Goal: Transaction & Acquisition: Purchase product/service

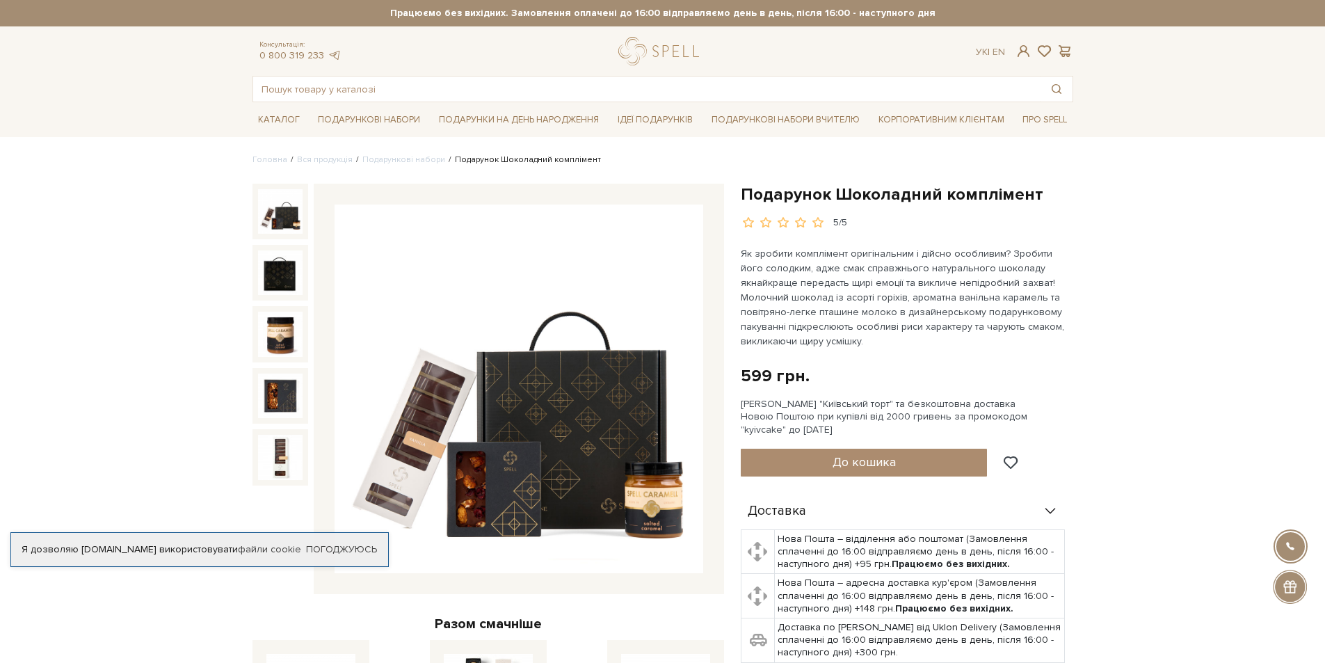
scroll to position [70, 0]
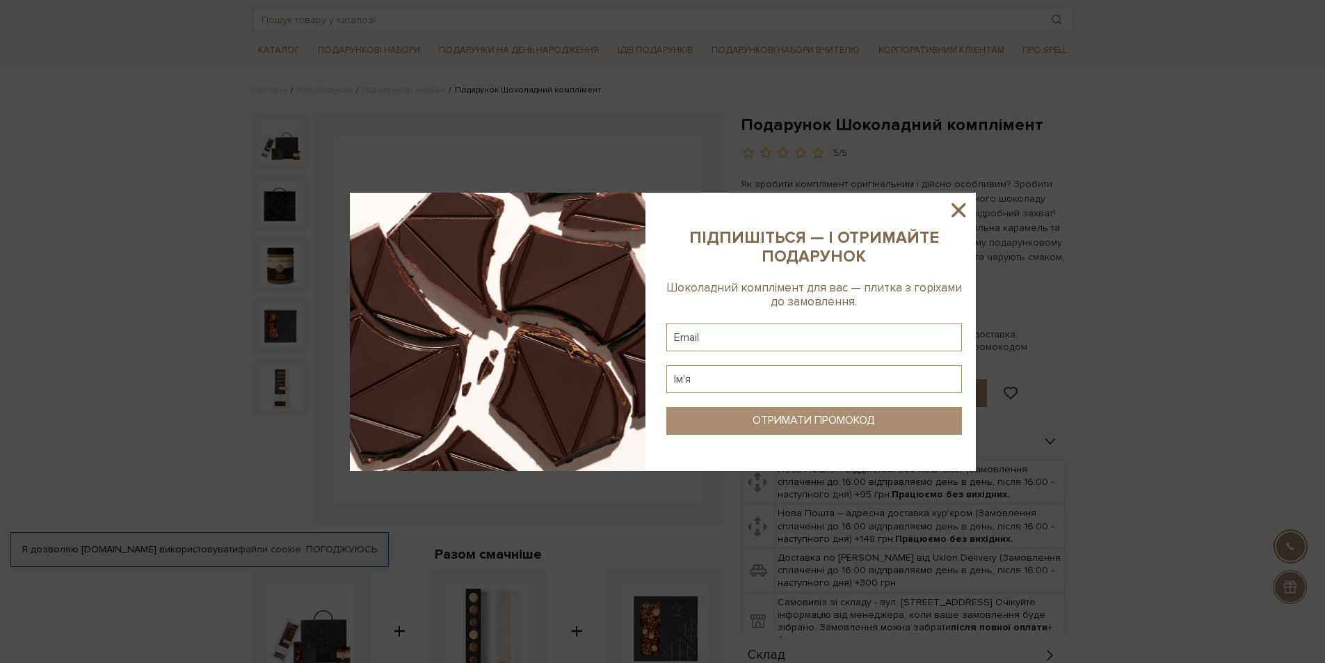
click at [951, 211] on icon at bounding box center [959, 210] width 24 height 24
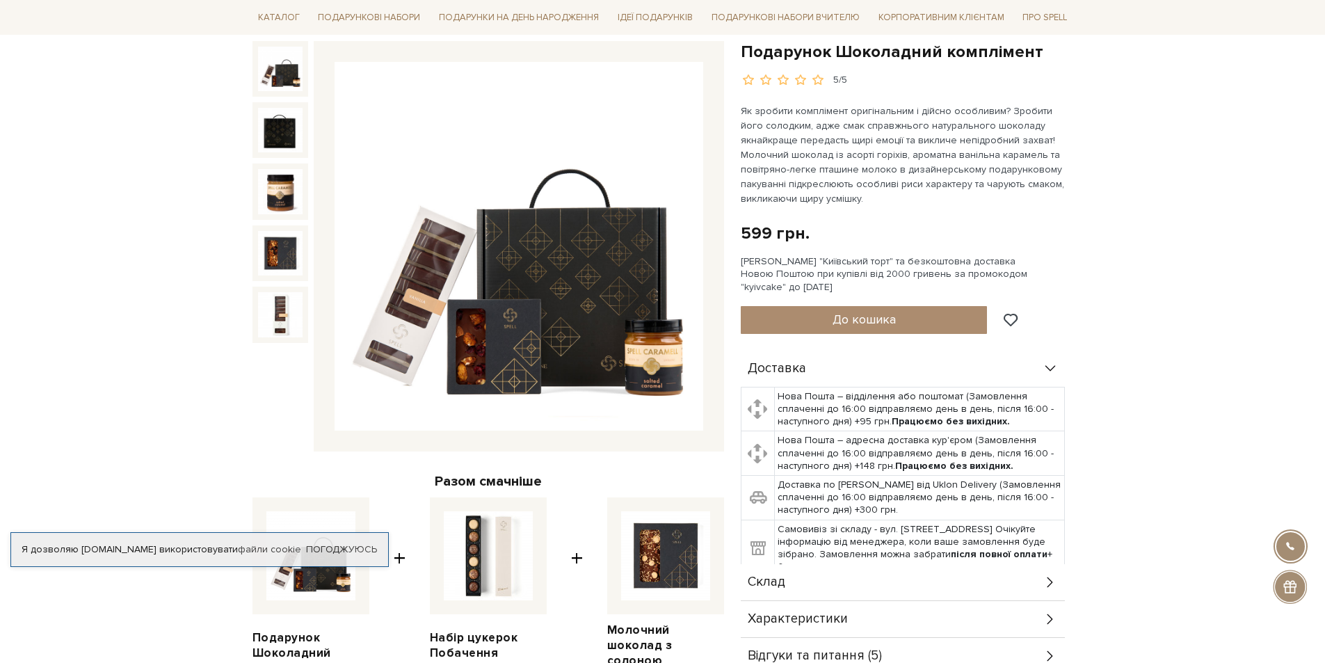
scroll to position [139, 0]
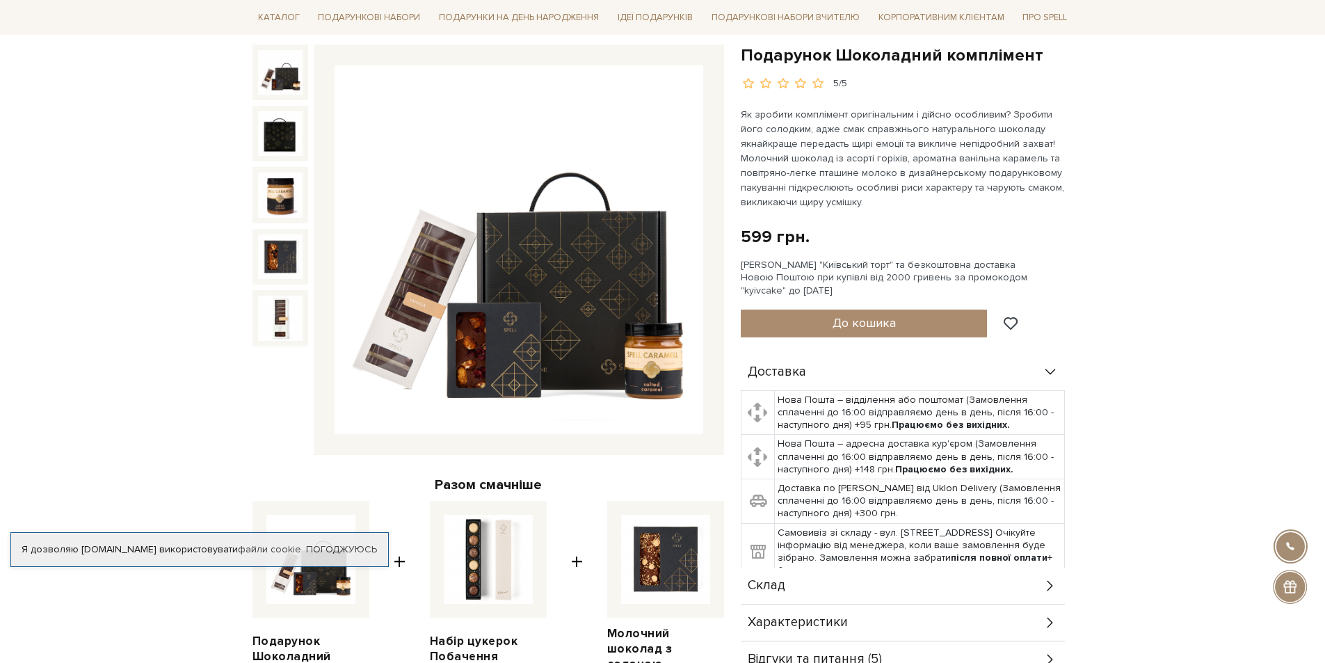
click at [593, 275] on img at bounding box center [519, 249] width 369 height 369
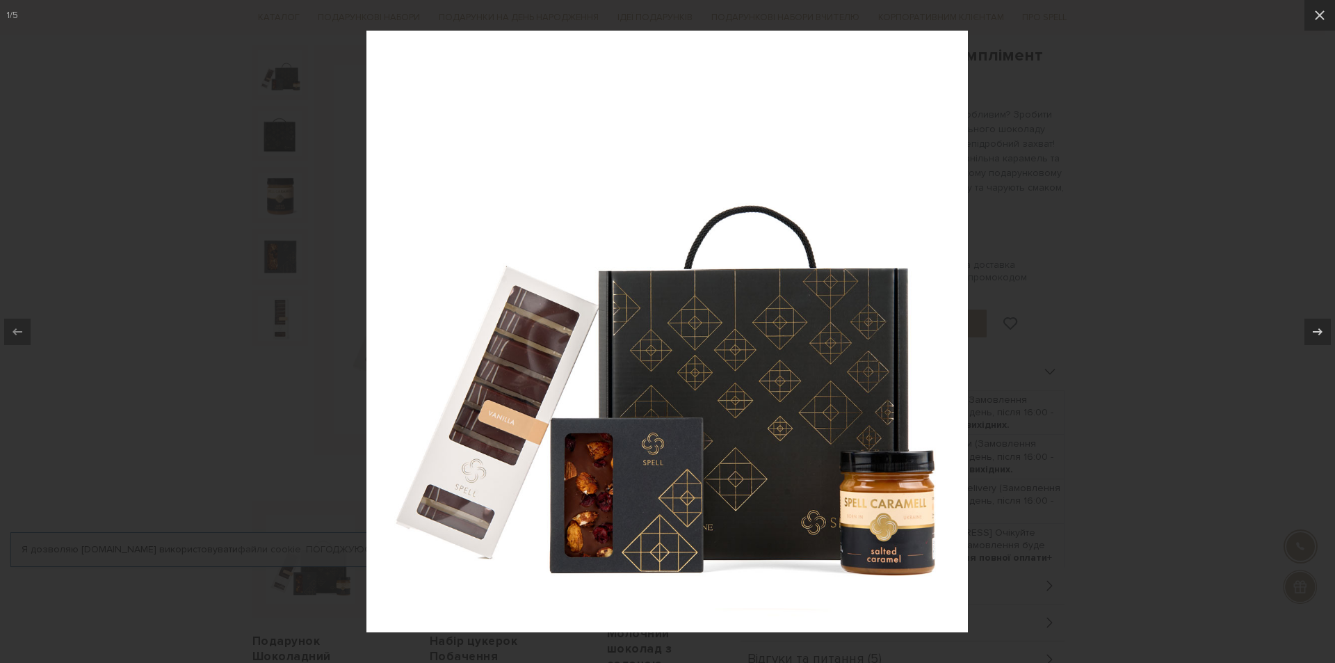
click at [1050, 444] on div at bounding box center [667, 331] width 1335 height 663
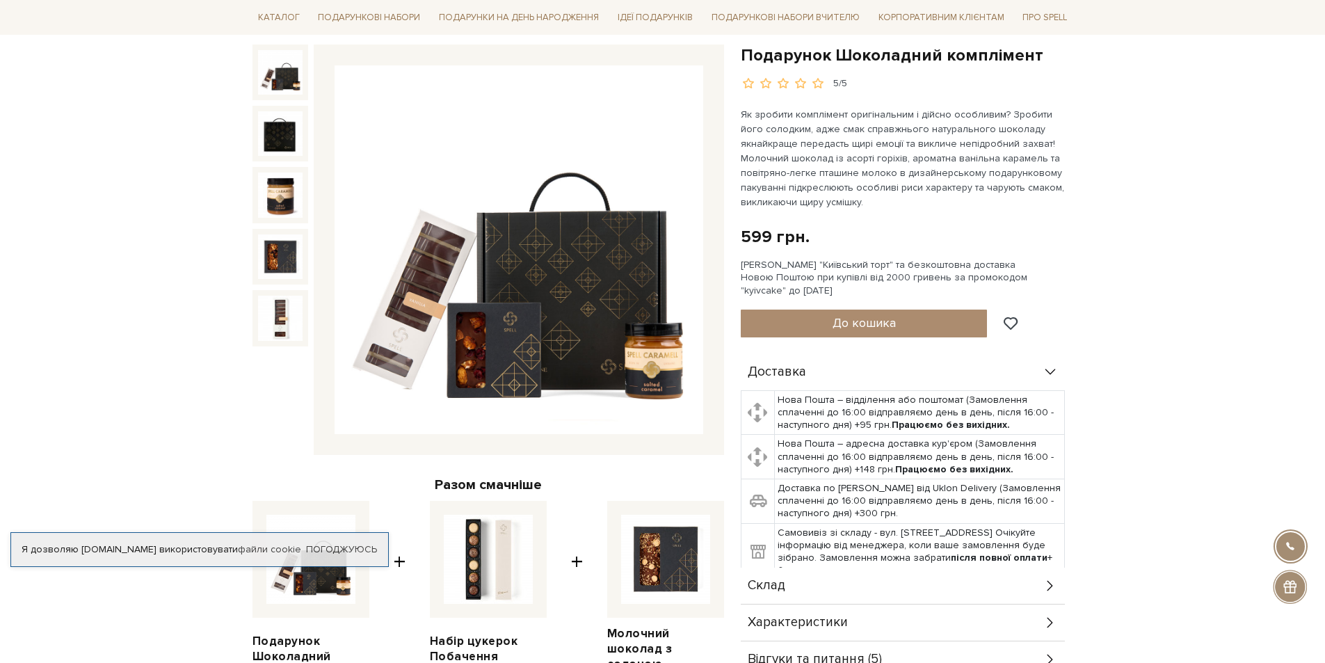
scroll to position [278, 0]
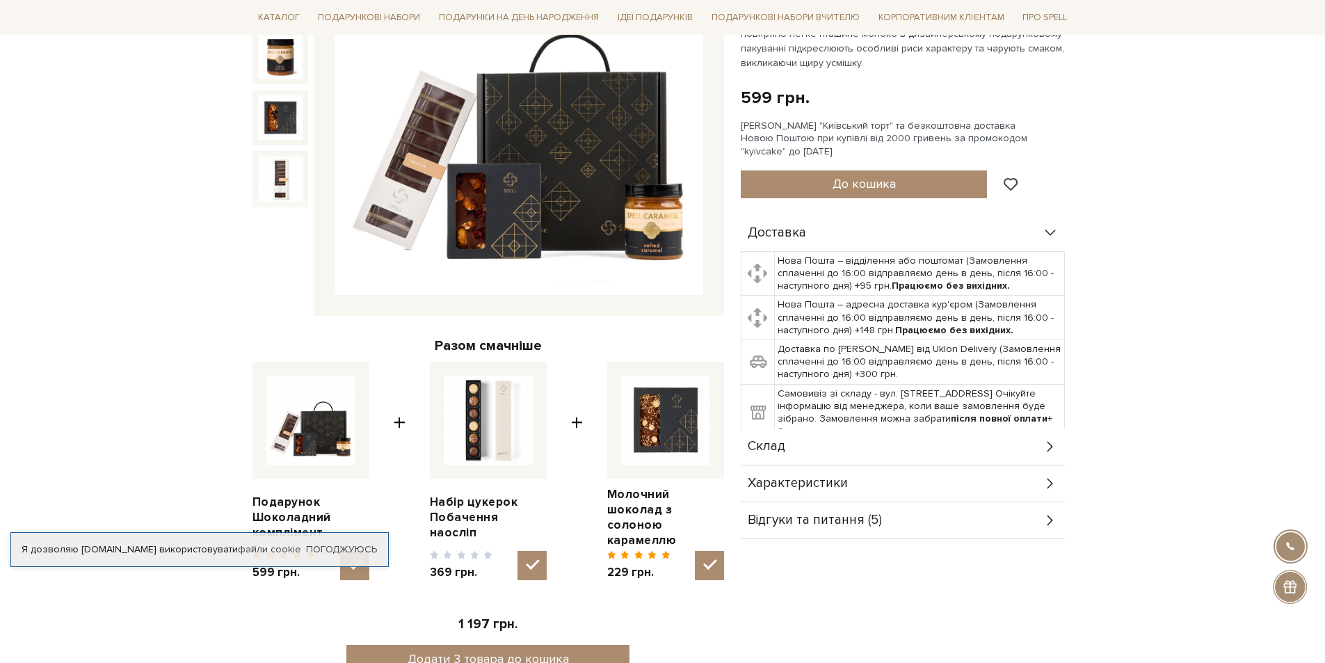
click at [1050, 448] on icon at bounding box center [1050, 446] width 6 height 10
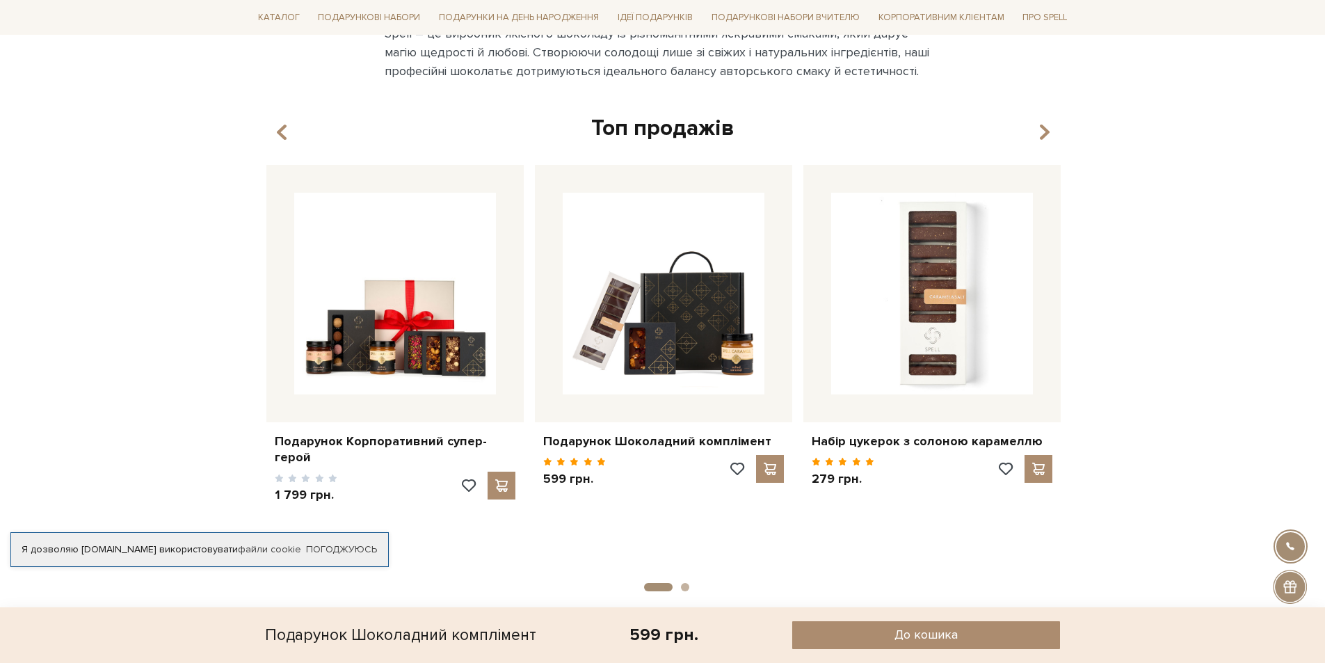
scroll to position [1043, 0]
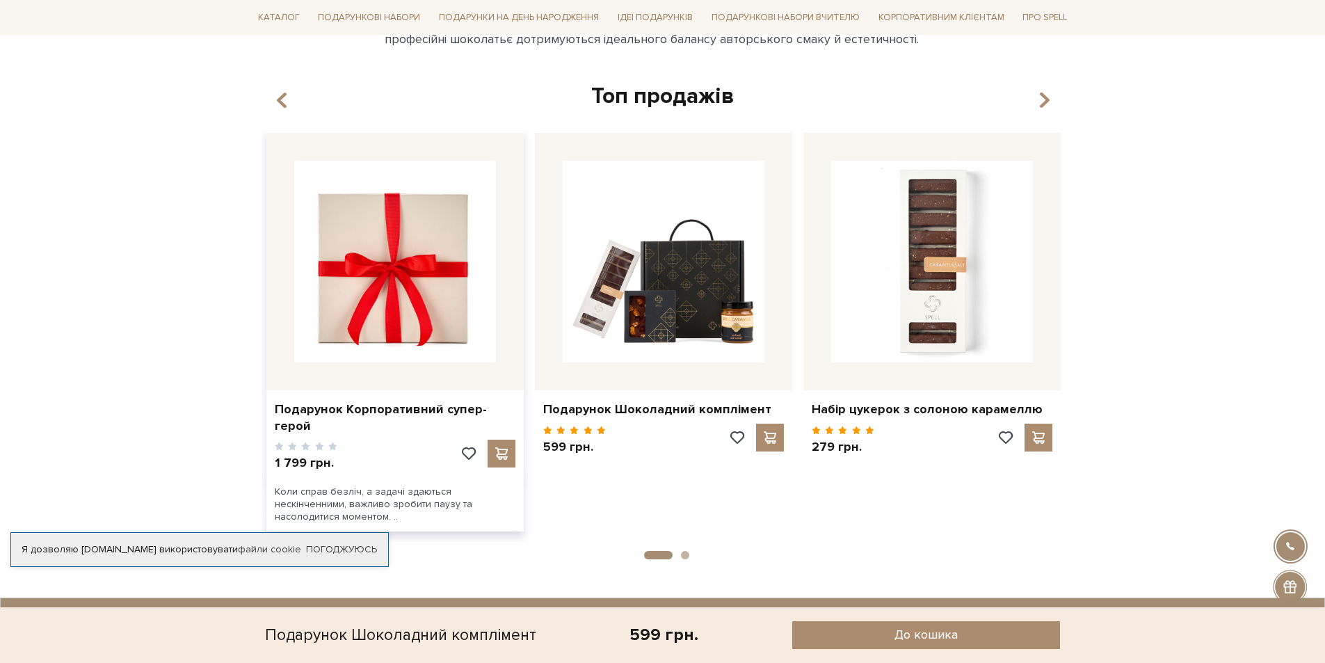
click at [393, 337] on img at bounding box center [395, 262] width 202 height 202
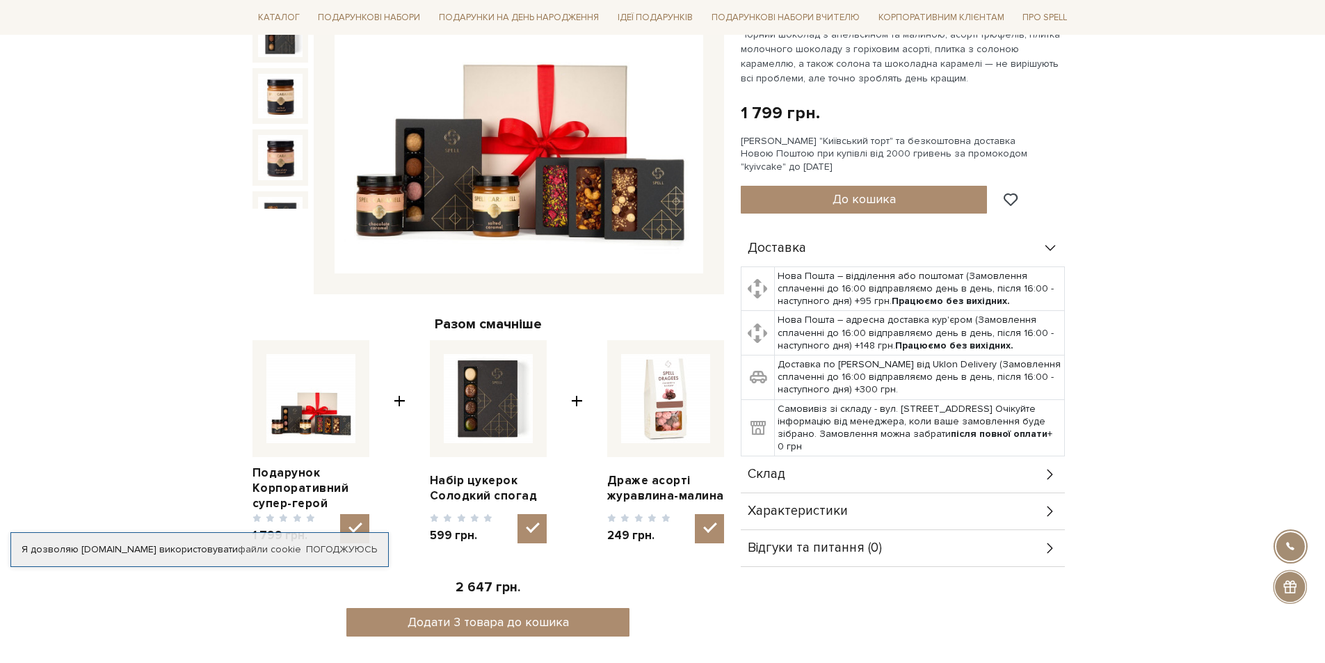
scroll to position [417, 0]
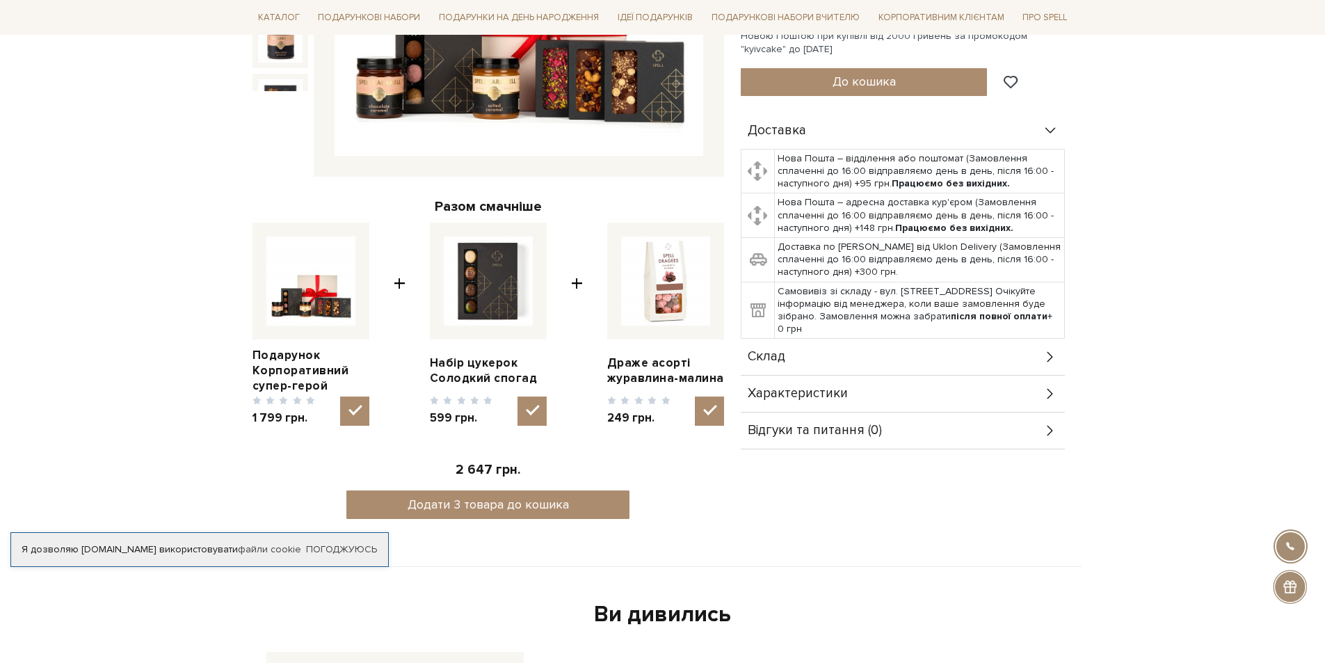
click at [1052, 355] on icon at bounding box center [1050, 356] width 15 height 15
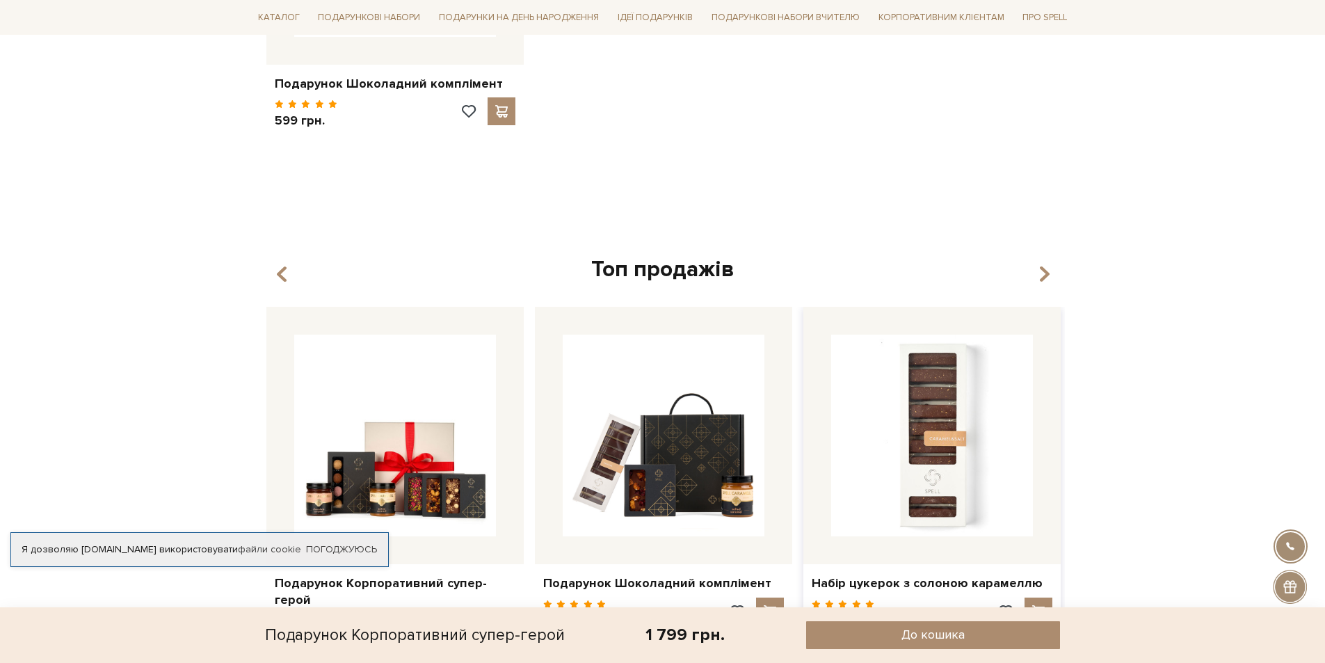
scroll to position [1461, 0]
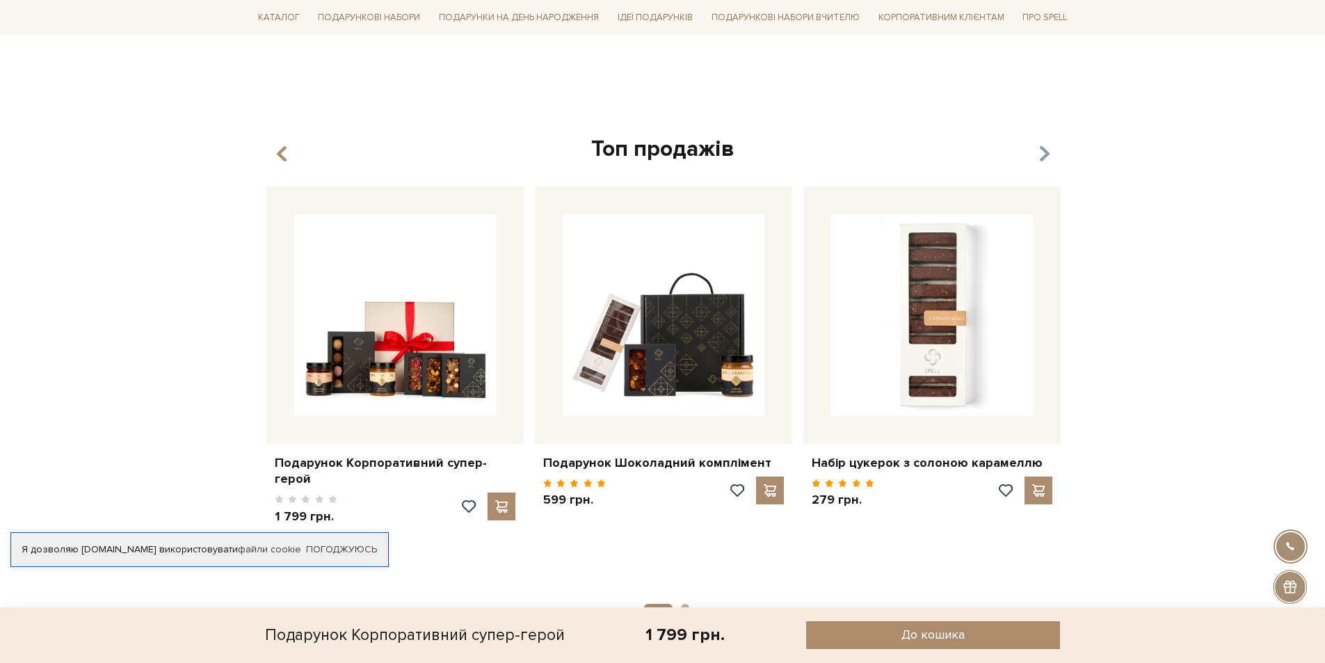
click at [1040, 152] on icon "button" at bounding box center [1044, 154] width 12 height 24
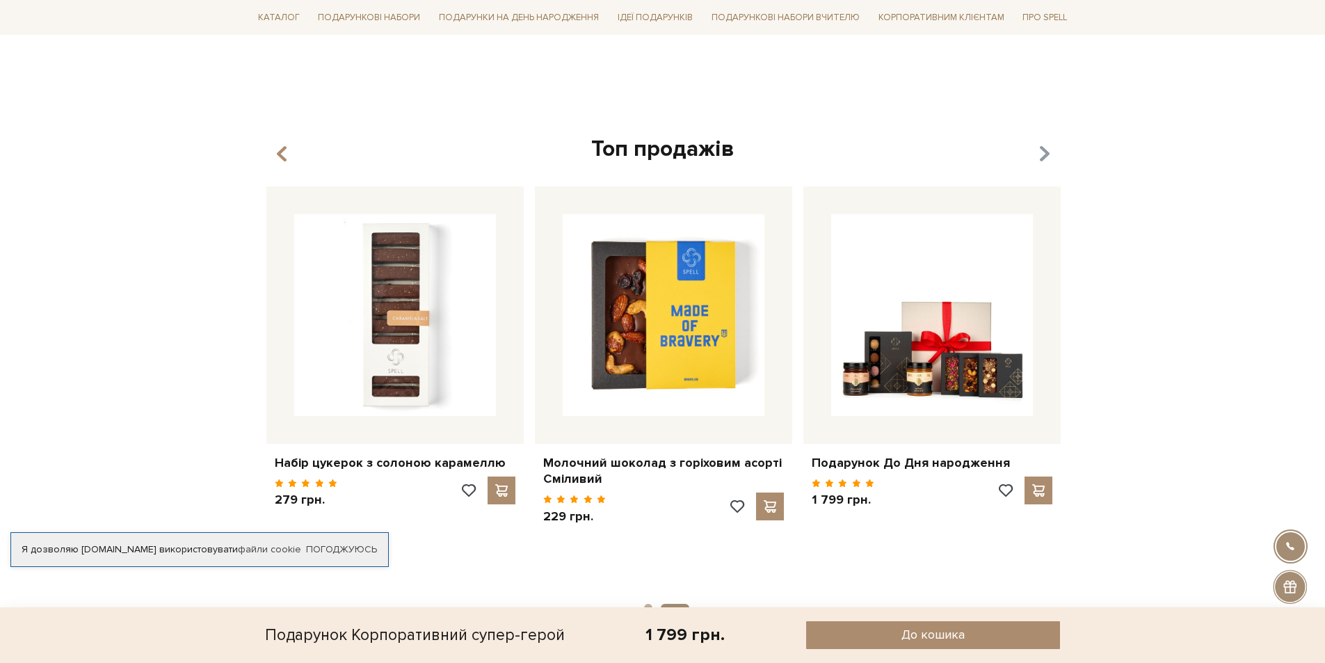
click at [1040, 152] on icon "button" at bounding box center [1044, 154] width 12 height 24
